Goal: Information Seeking & Learning: Learn about a topic

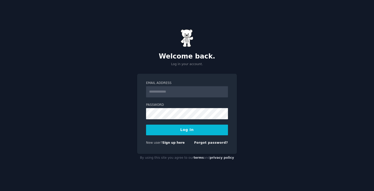
click at [180, 90] on input "Email Address" at bounding box center [187, 91] width 82 height 11
type input "**********"
click at [195, 130] on button "Log In" at bounding box center [187, 130] width 82 height 11
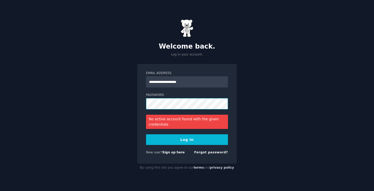
click at [146, 134] on button "Log In" at bounding box center [187, 139] width 82 height 11
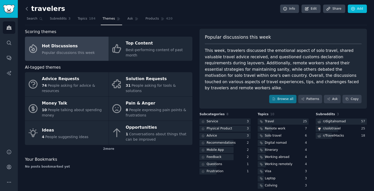
click at [28, 7] on icon at bounding box center [26, 8] width 5 height 5
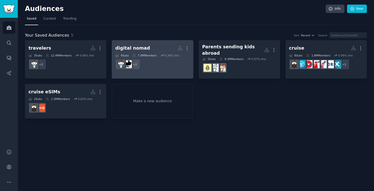
click at [169, 63] on dd "r/remotework, r/digitalnomad + 2" at bounding box center [152, 64] width 74 height 14
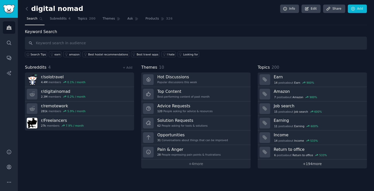
click at [312, 163] on link "+ 194 more" at bounding box center [312, 163] width 109 height 9
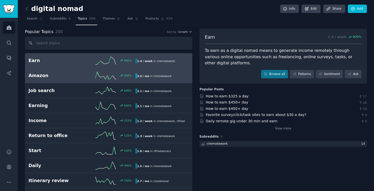
click at [140, 77] on b "3.0 / mo" at bounding box center [143, 76] width 12 height 3
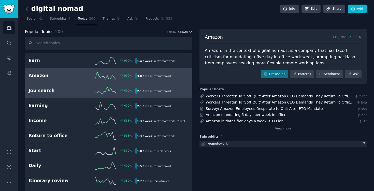
click at [115, 92] on line at bounding box center [115, 92] width 2 height 2
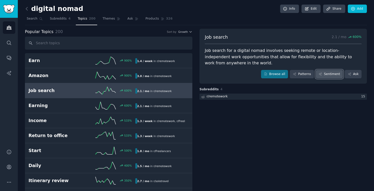
click at [325, 74] on link "Sentiment" at bounding box center [329, 74] width 27 height 9
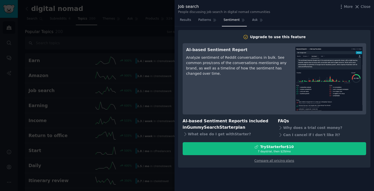
click at [237, 69] on div "Analyze sentiment of Reddit conversations in bulk. See common pros/cons of the …" at bounding box center [237, 65] width 102 height 21
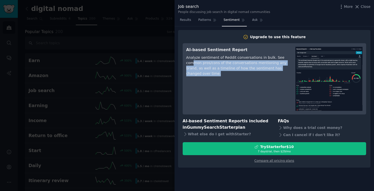
drag, startPoint x: 194, startPoint y: 63, endPoint x: 210, endPoint y: 81, distance: 23.9
click at [204, 79] on div "AI-based Sentiment Report Analyze sentiment of Reddit conversations in bulk. Se…" at bounding box center [237, 79] width 102 height 64
click at [233, 85] on div "AI-based Sentiment Report Analyze sentiment of Reddit conversations in bulk. Se…" at bounding box center [237, 79] width 102 height 64
